Goal: Find specific page/section: Find specific page/section

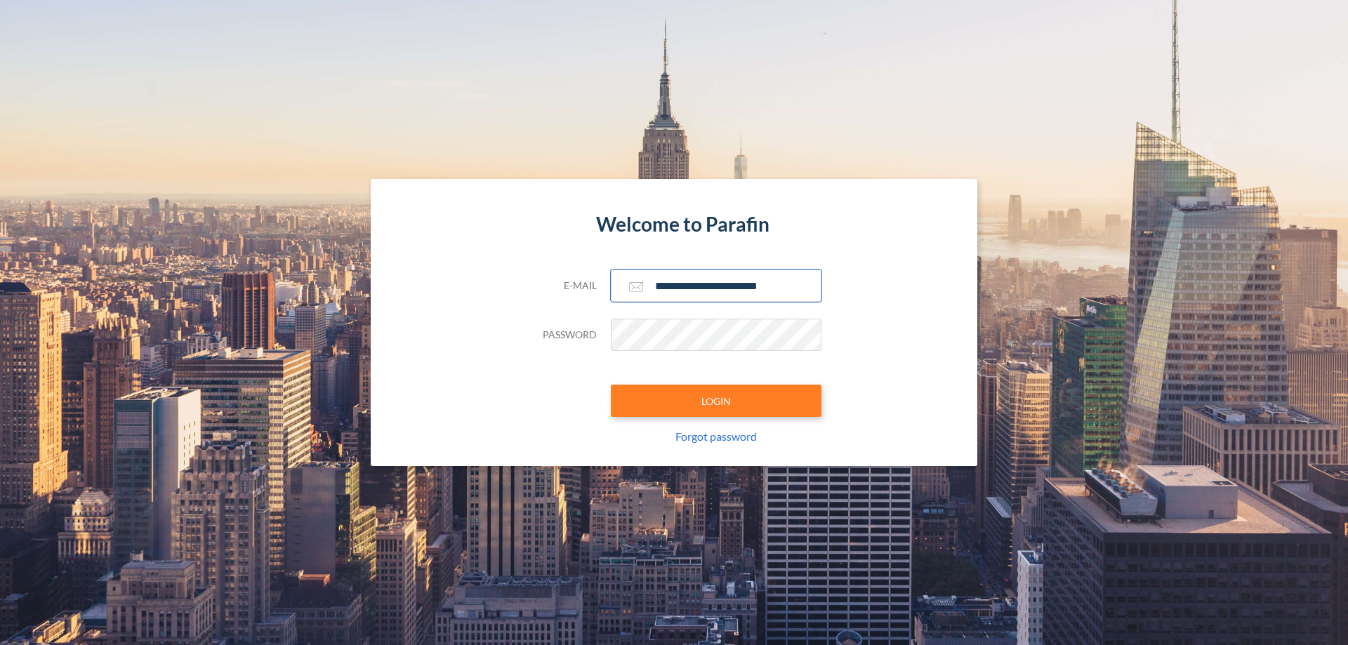
type input "**********"
click at [716, 401] on button "LOGIN" at bounding box center [716, 401] width 211 height 32
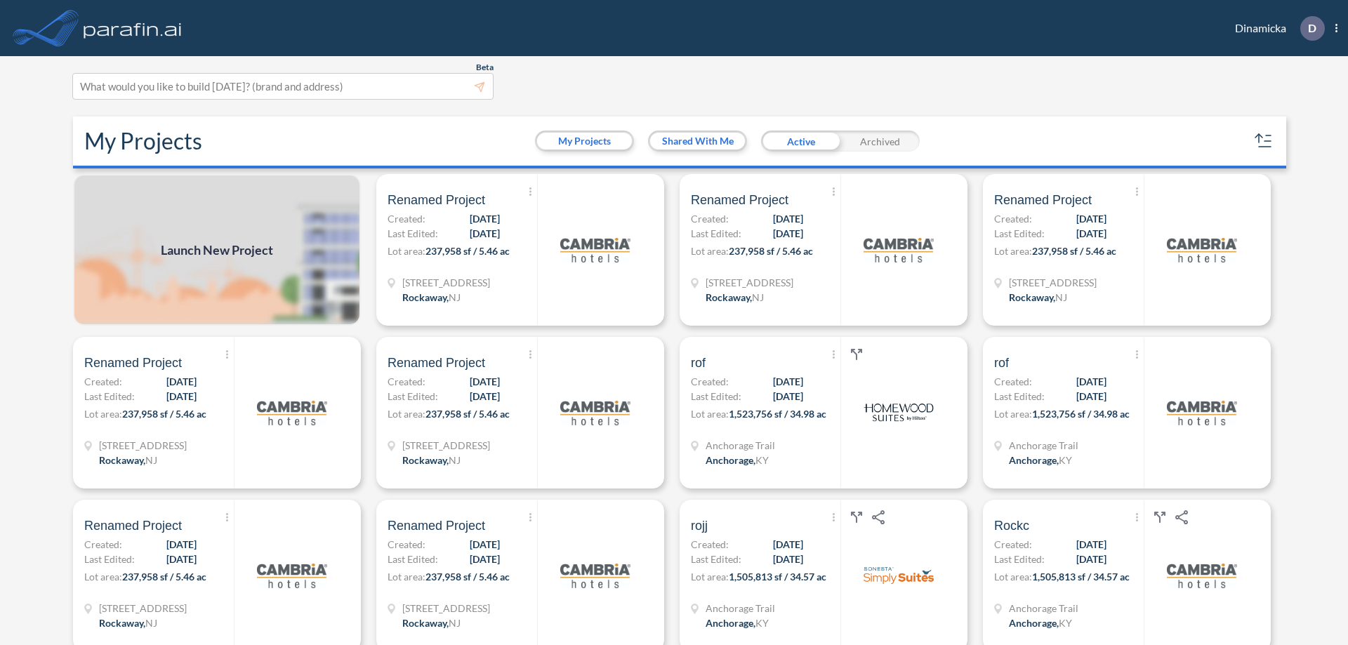
scroll to position [4, 0]
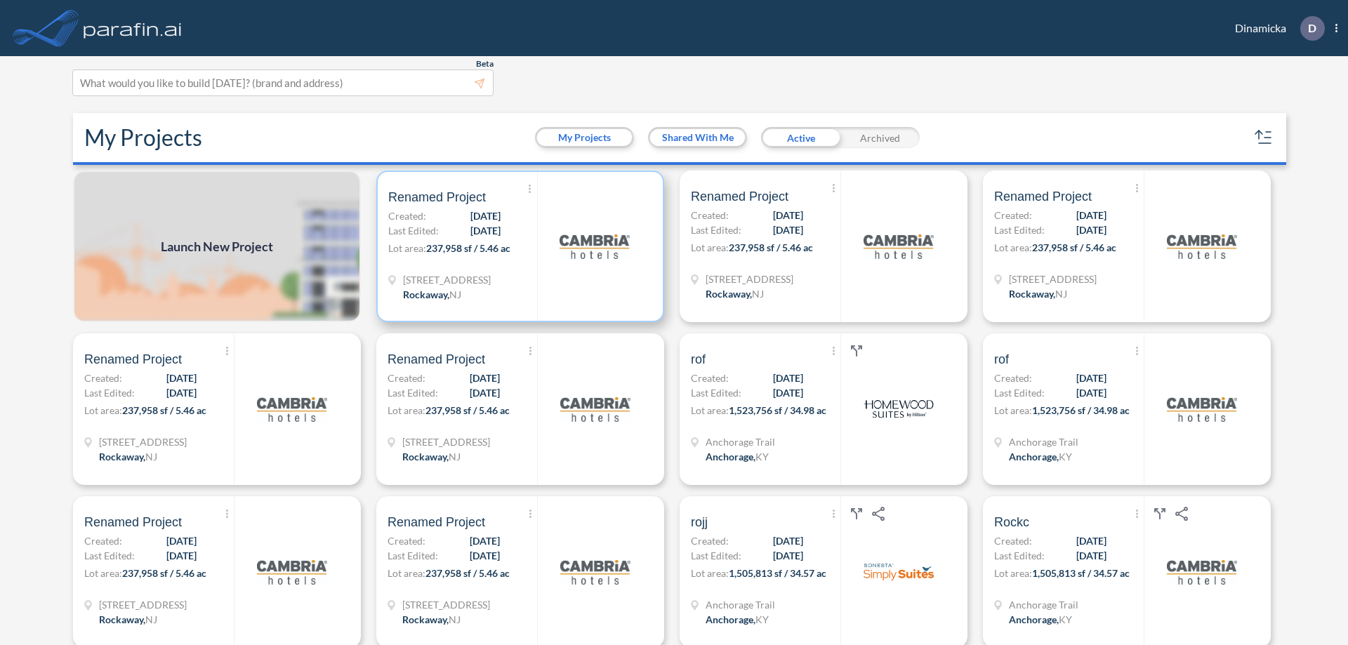
click at [518, 246] on p "Lot area: 237,958 sf / 5.46 ac" at bounding box center [462, 251] width 149 height 20
